Goal: Find specific page/section: Find specific page/section

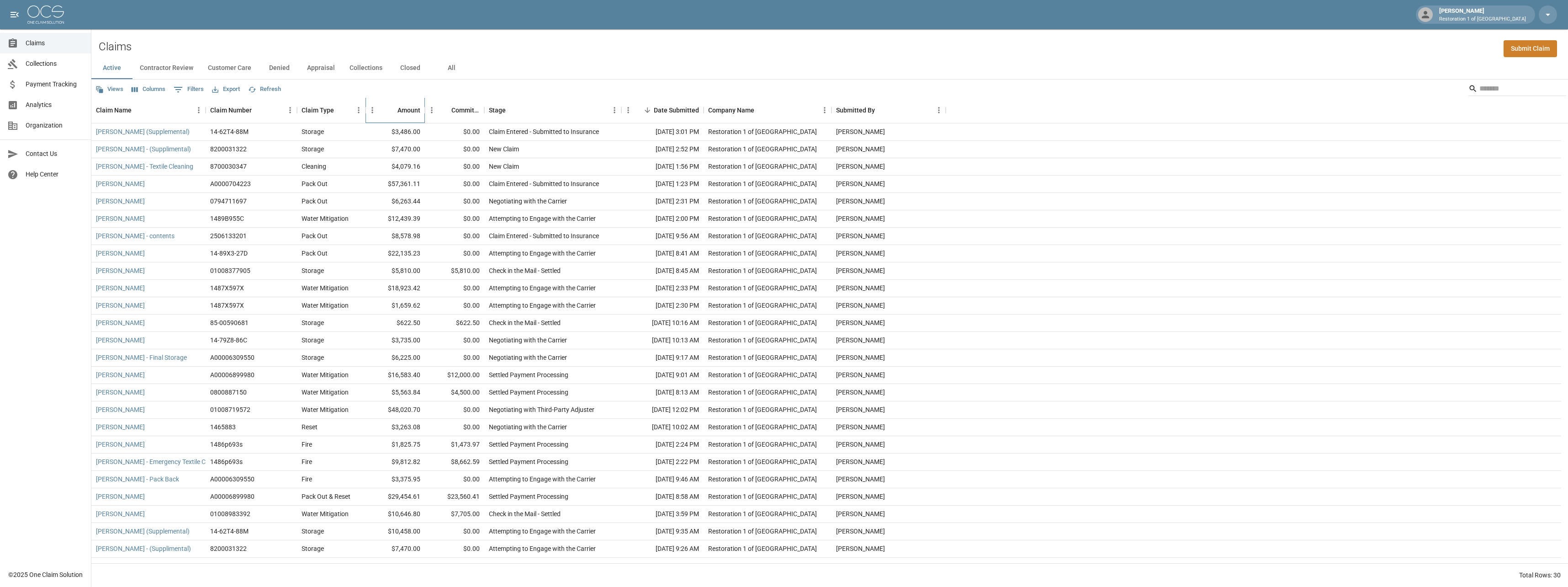
click at [413, 112] on div "Amount" at bounding box center [408, 109] width 23 height 26
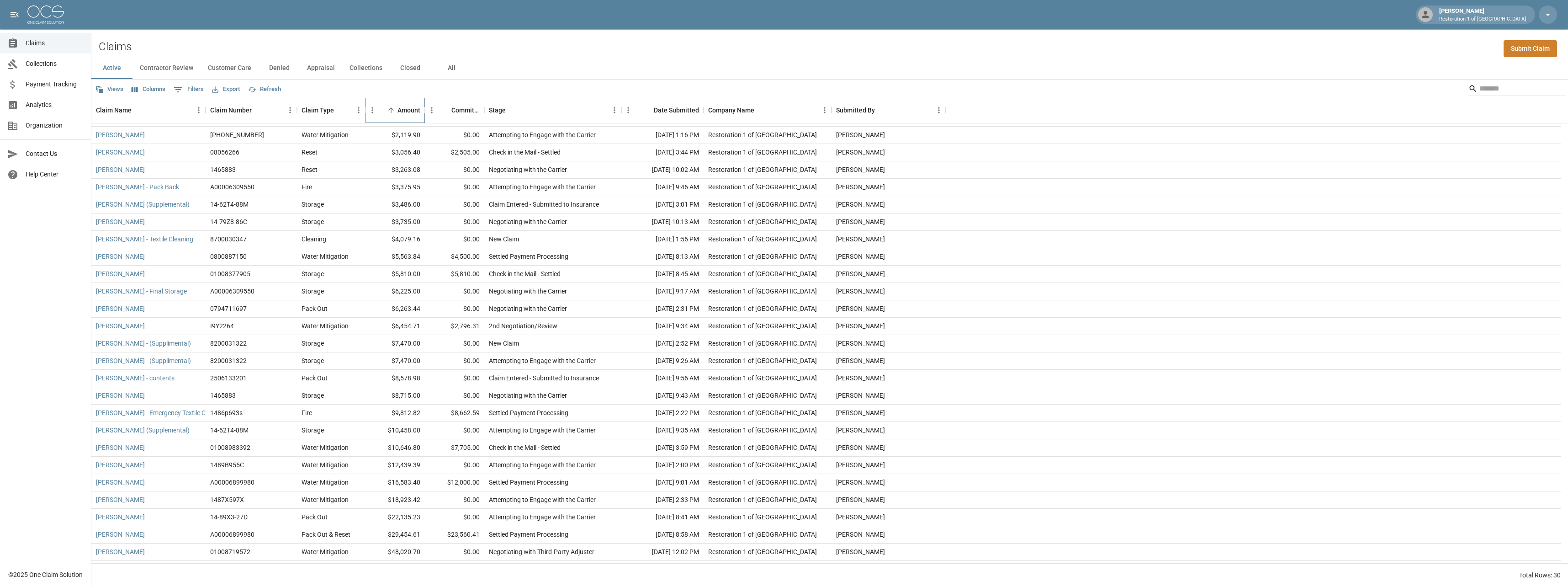
scroll to position [82, 0]
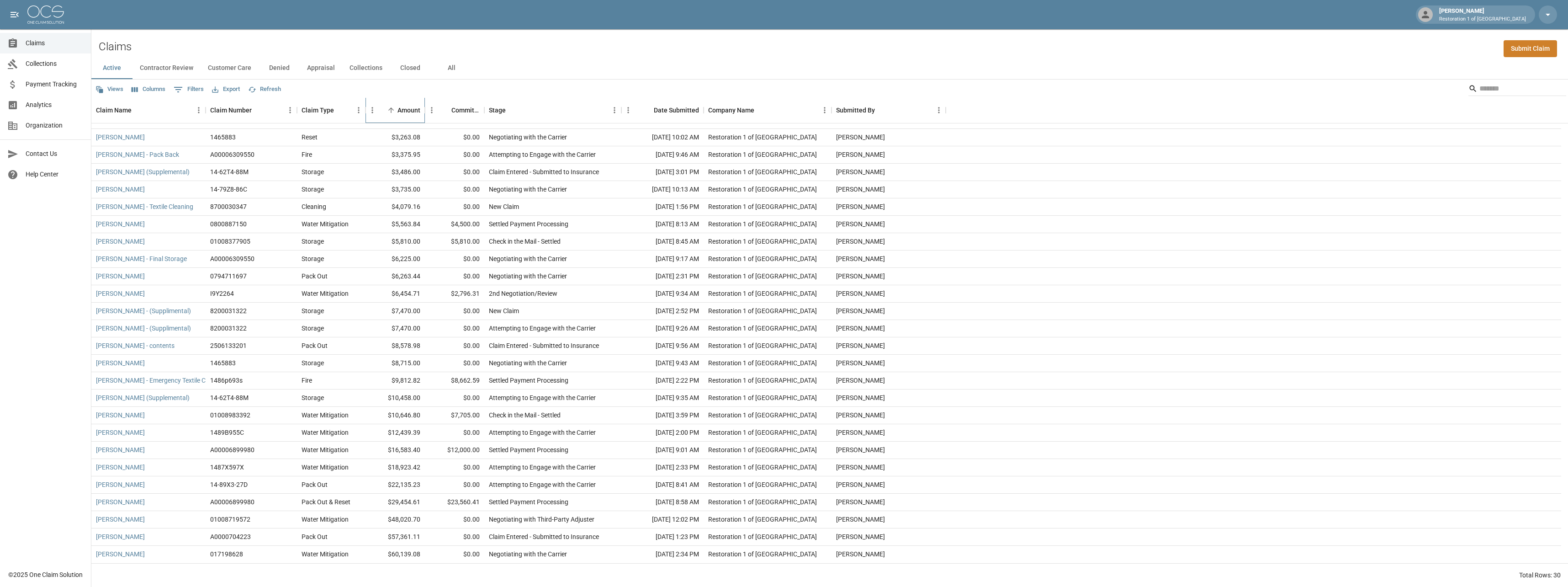
click at [398, 111] on div "Amount" at bounding box center [408, 109] width 23 height 26
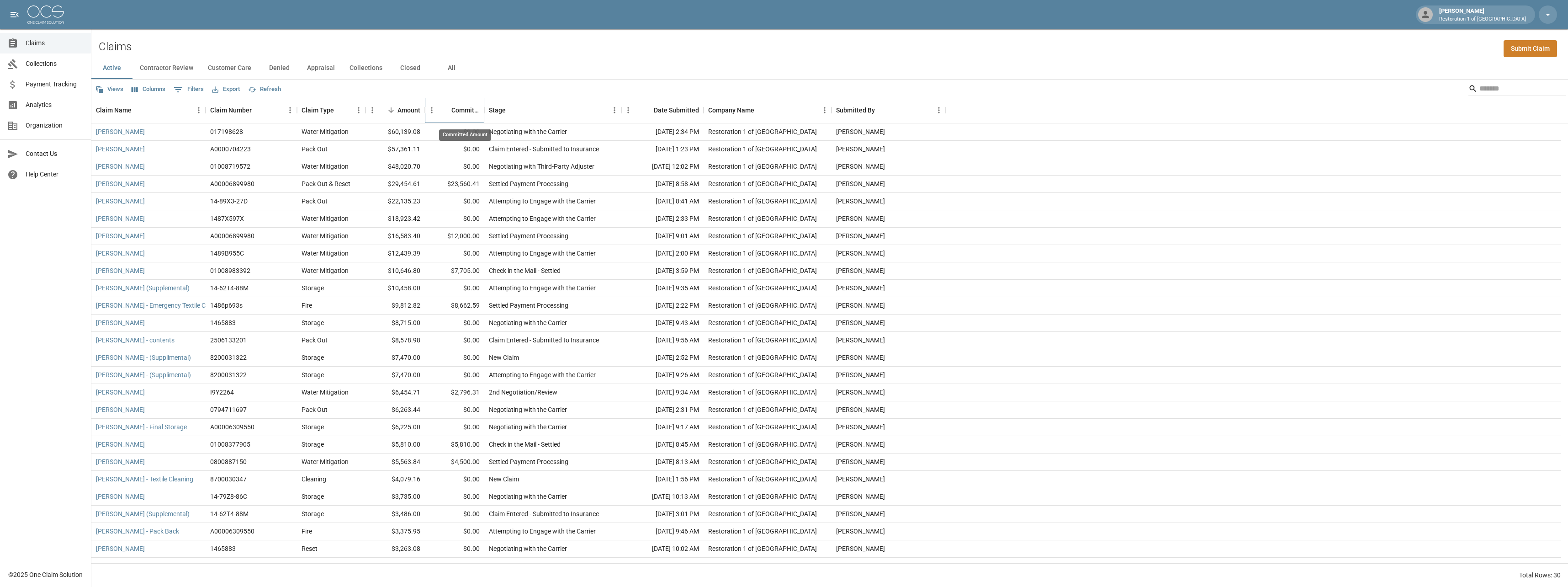
click at [462, 109] on div "Committed Amount" at bounding box center [465, 109] width 28 height 26
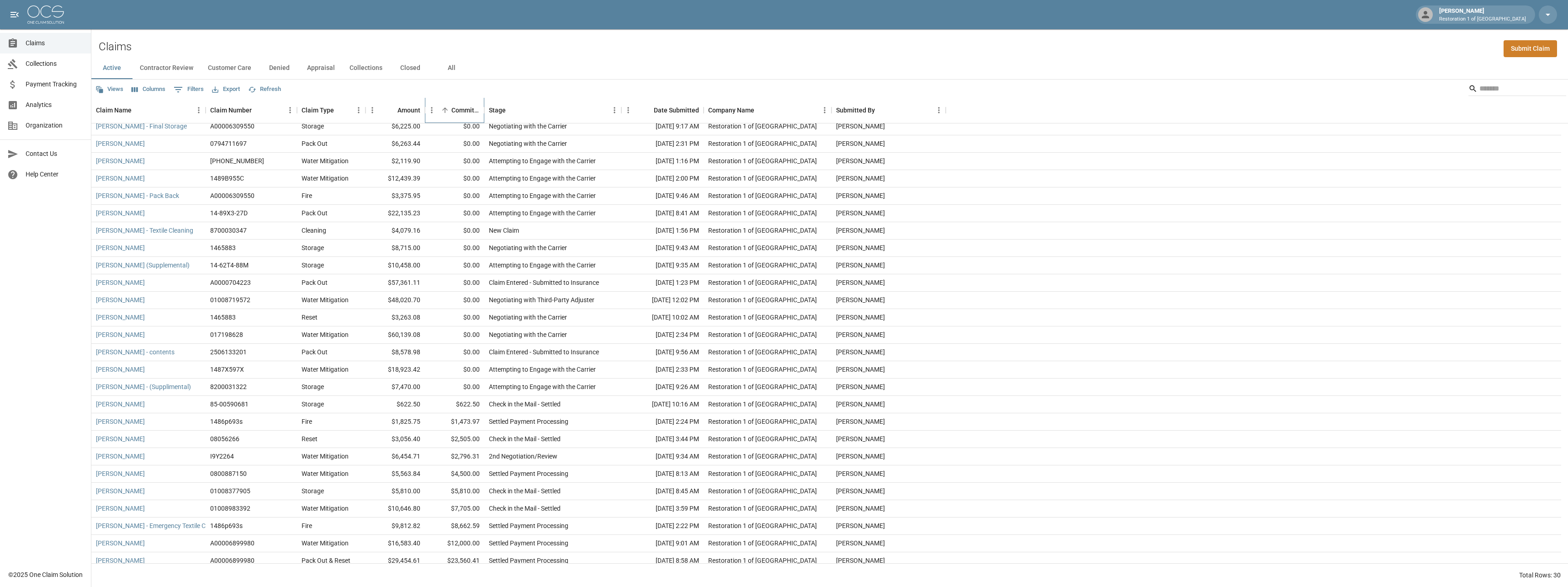
scroll to position [82, 0]
click at [171, 68] on button "Contractor Review" at bounding box center [166, 68] width 68 height 22
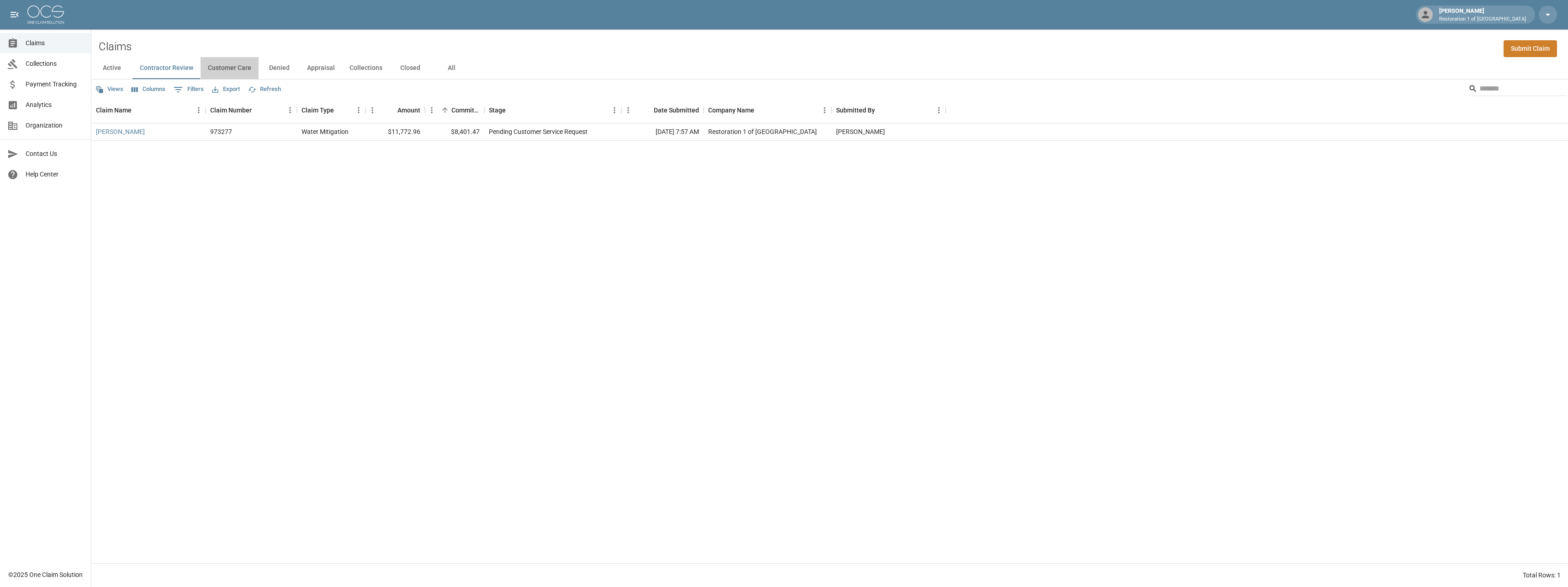
click at [232, 66] on button "Customer Care" at bounding box center [230, 68] width 58 height 22
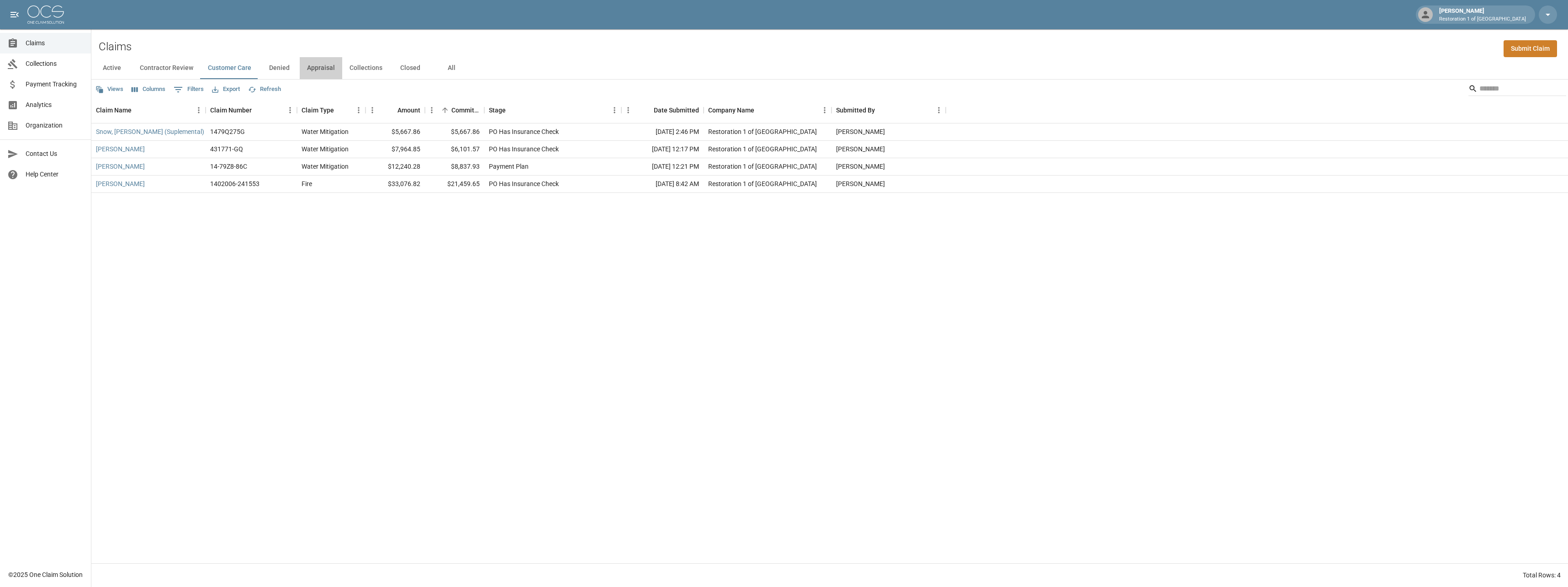
click at [323, 73] on button "Appraisal" at bounding box center [321, 68] width 42 height 22
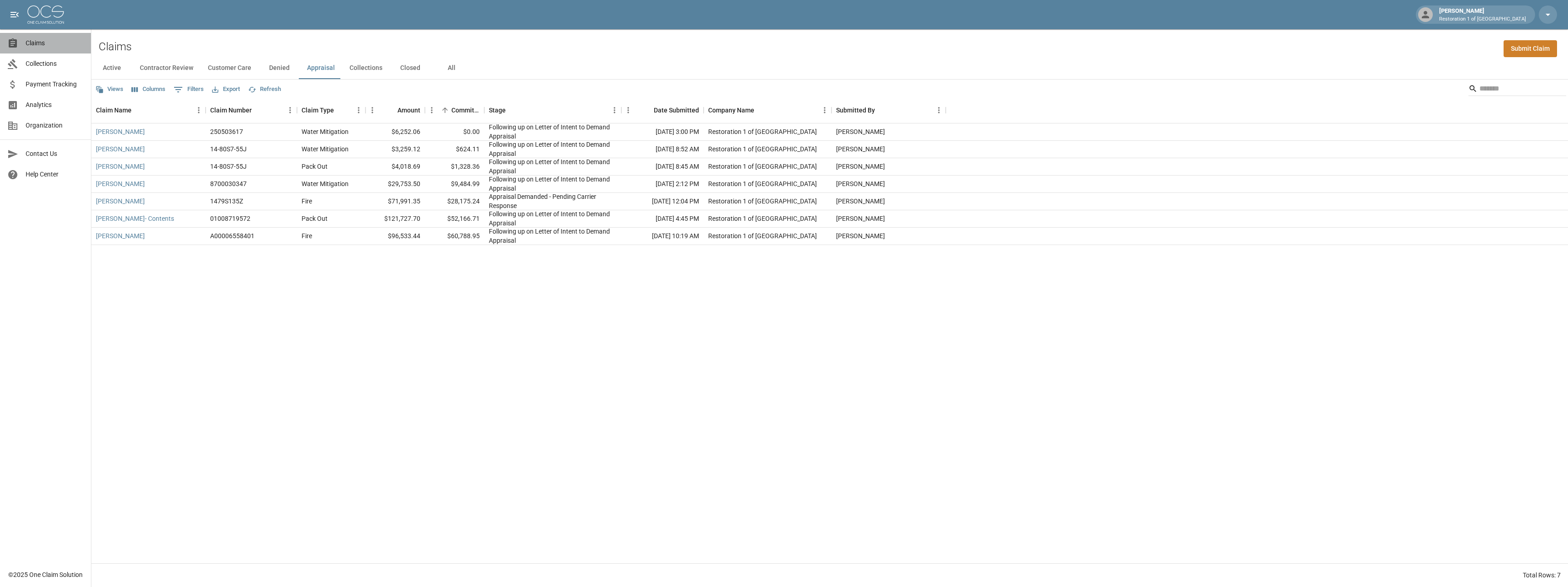
click at [68, 38] on link "Claims" at bounding box center [45, 43] width 91 height 20
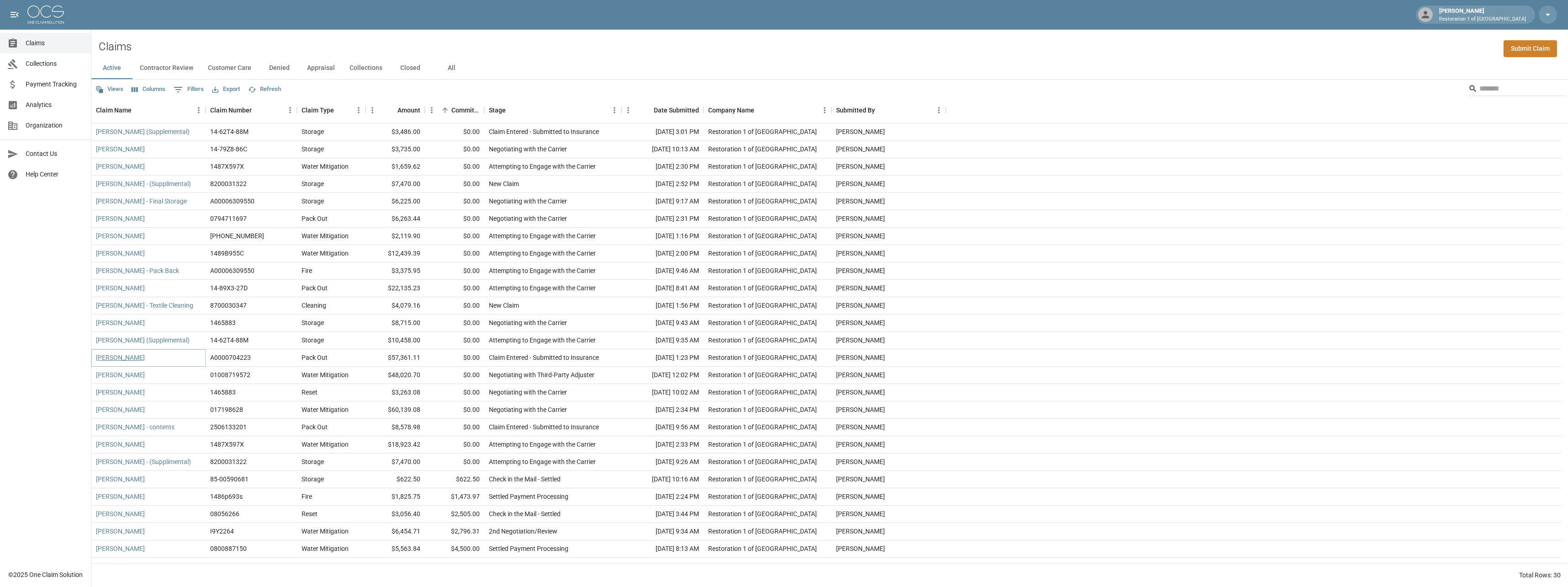
click at [98, 356] on link "[PERSON_NAME]" at bounding box center [120, 357] width 49 height 9
